Goal: Information Seeking & Learning: Find specific fact

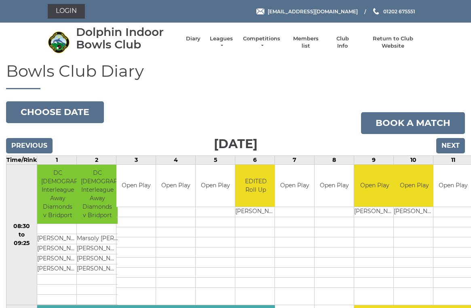
click at [308, 43] on link "Members list" at bounding box center [306, 42] width 34 height 15
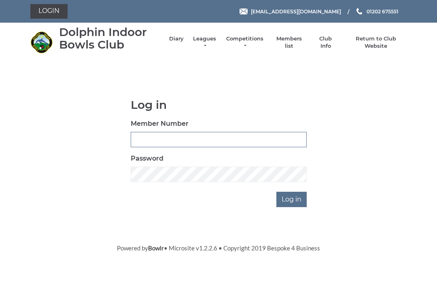
click at [144, 135] on input "Member Number" at bounding box center [219, 139] width 176 height 15
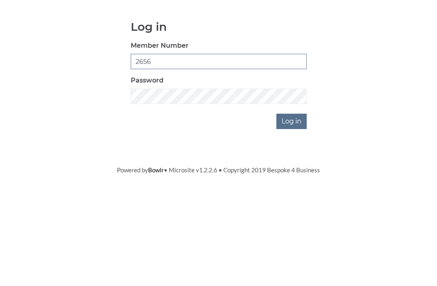
type input "2656"
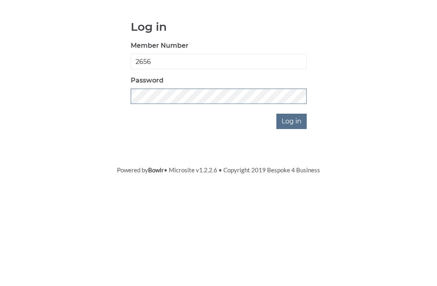
click at [292, 192] on input "Log in" at bounding box center [291, 199] width 30 height 15
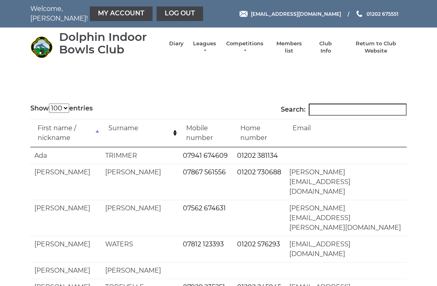
select select "100"
click at [332, 110] on input "Search:" at bounding box center [357, 110] width 98 height 12
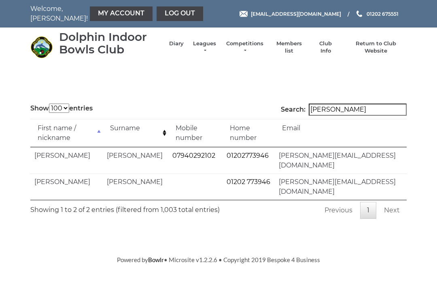
click at [353, 111] on input "Harrod" at bounding box center [357, 110] width 98 height 12
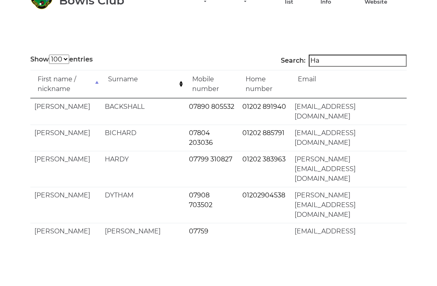
type input "H"
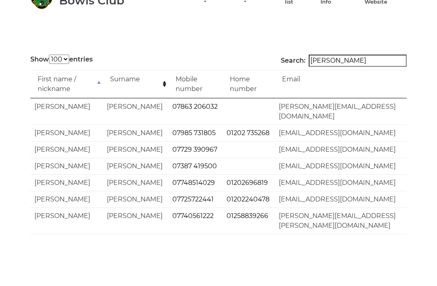
scroll to position [49, 0]
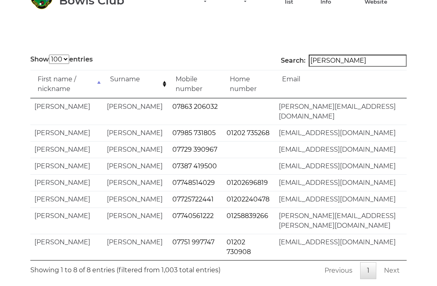
click at [347, 61] on input "Clark" at bounding box center [357, 61] width 98 height 12
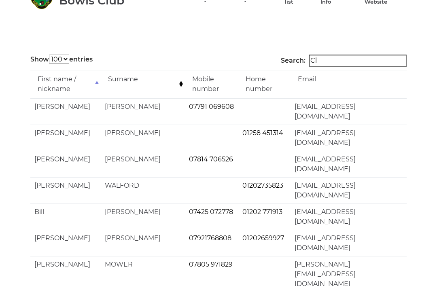
type input "C"
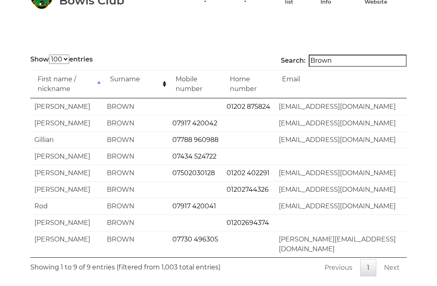
click at [354, 60] on input "Brown" at bounding box center [357, 61] width 98 height 12
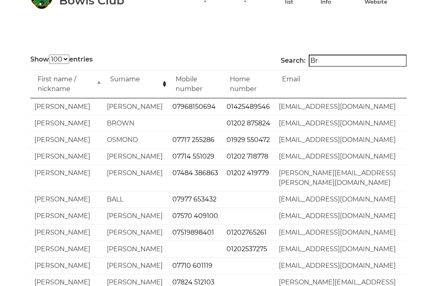
type input "B"
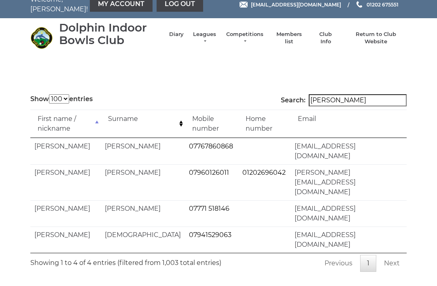
scroll to position [0, 0]
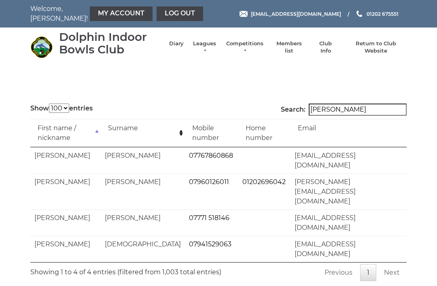
click at [353, 109] on input "Charles" at bounding box center [357, 110] width 98 height 12
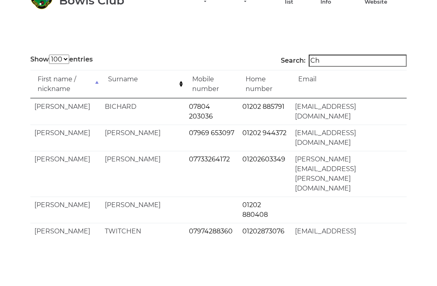
type input "C"
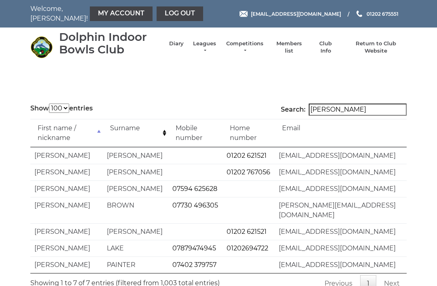
click at [348, 109] on input "Trevor" at bounding box center [357, 110] width 98 height 12
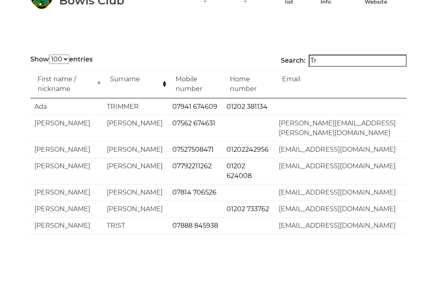
type input "T"
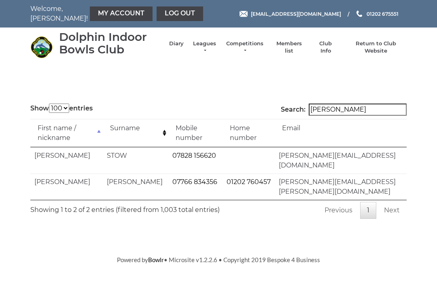
type input "Neil"
click at [158, 15] on link "Log out" at bounding box center [179, 13] width 46 height 15
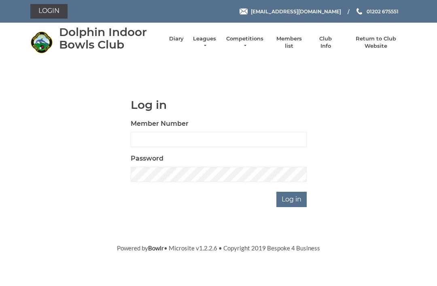
click at [372, 45] on link "Return to Club Website" at bounding box center [375, 42] width 61 height 15
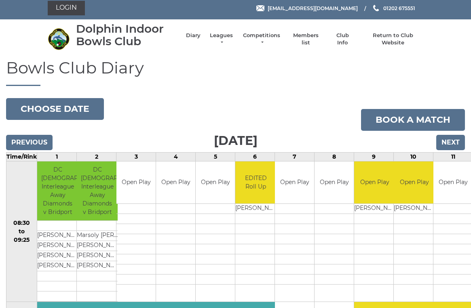
scroll to position [3, 0]
click at [450, 145] on input "Next" at bounding box center [450, 142] width 29 height 15
